Goal: Task Accomplishment & Management: Complete application form

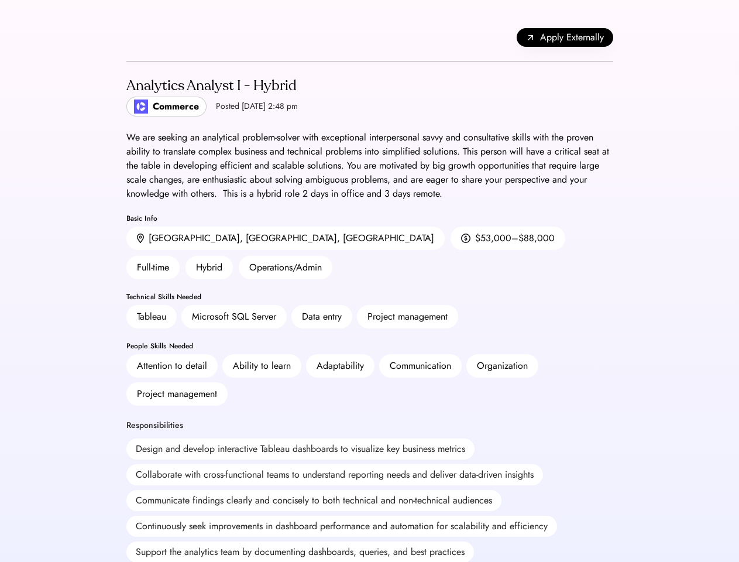
click at [369, 310] on div "Project management" at bounding box center [408, 317] width 80 height 14
click at [370, 310] on div "Project management" at bounding box center [408, 317] width 80 height 14
click at [370, 37] on div "Apply Externally" at bounding box center [369, 37] width 487 height 47
click at [131, 37] on div "Apply Externally" at bounding box center [369, 37] width 487 height 47
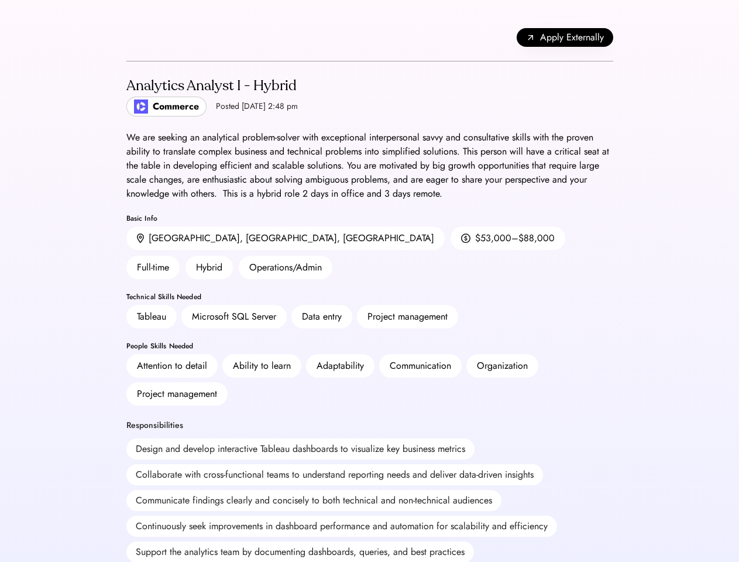
click at [565, 37] on span "Apply Externally" at bounding box center [572, 37] width 64 height 14
click at [370, 96] on div "Analytics Analyst I - Hybrid Commerce Posted [DATE] 2:48 pm" at bounding box center [369, 96] width 487 height 41
click at [222, 96] on h2 "Analytics Analyst I - Hybrid" at bounding box center [212, 86] width 172 height 21
